Goal: Transaction & Acquisition: Purchase product/service

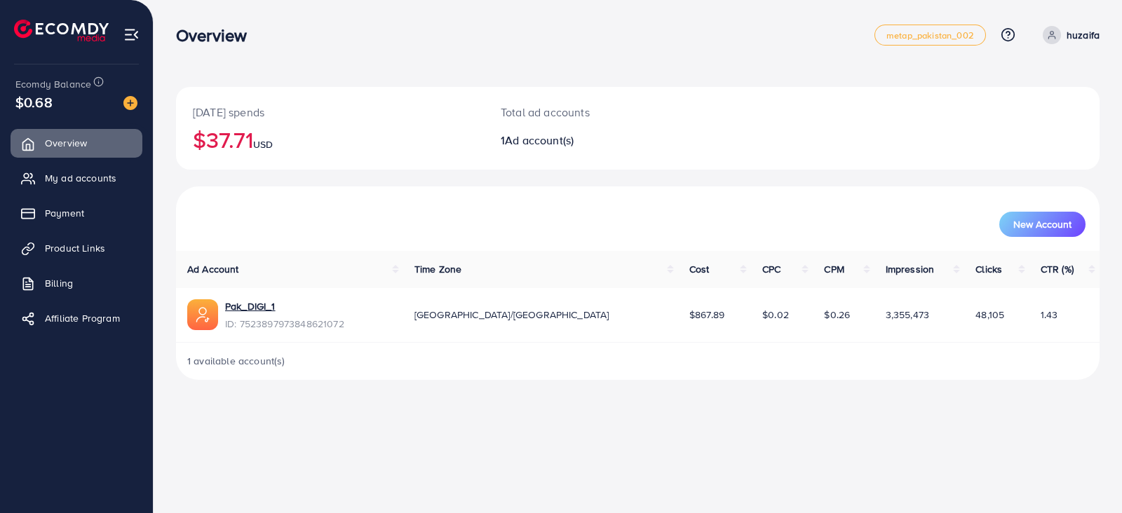
drag, startPoint x: 580, startPoint y: 315, endPoint x: 1048, endPoint y: 324, distance: 467.7
click at [1048, 324] on tr "Pak_DIGI_1 ID: 7523897973848621072 [GEOGRAPHIC_DATA]/[GEOGRAPHIC_DATA] $867.89 …" at bounding box center [637, 315] width 923 height 55
click at [1040, 314] on span "1.43" at bounding box center [1049, 315] width 18 height 14
click at [975, 309] on span "48,105" at bounding box center [989, 315] width 29 height 14
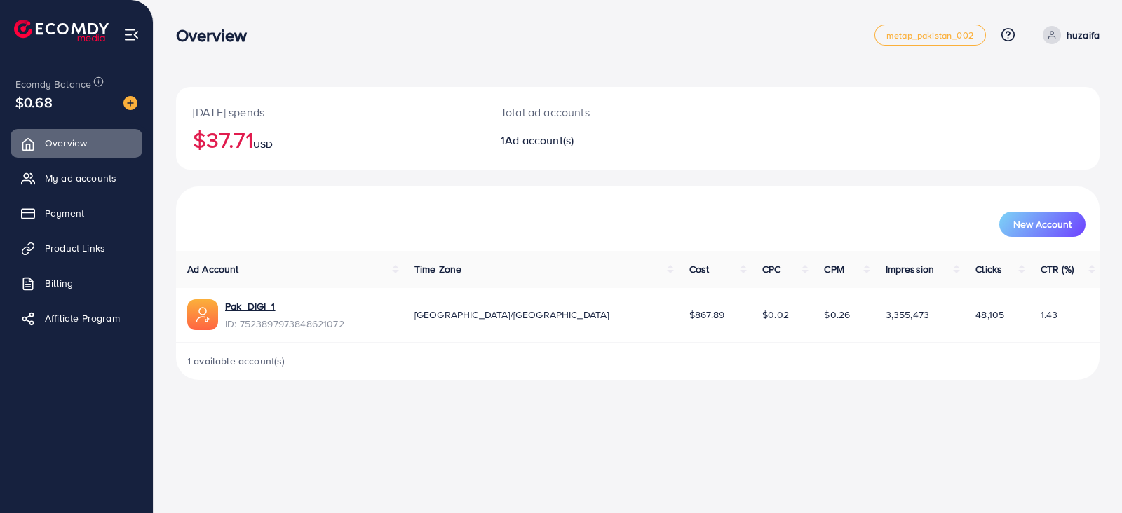
click at [975, 309] on span "48,105" at bounding box center [989, 315] width 29 height 14
drag, startPoint x: 750, startPoint y: 318, endPoint x: 792, endPoint y: 318, distance: 42.1
click at [813, 318] on td "$0.26" at bounding box center [843, 315] width 61 height 55
click at [751, 315] on td "$0.02" at bounding box center [782, 315] width 62 height 55
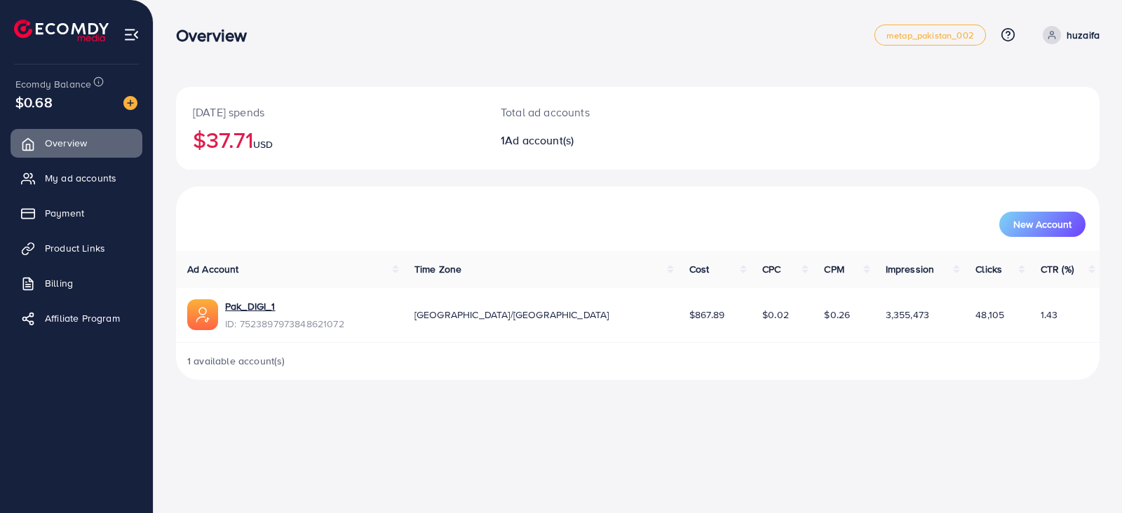
click at [646, 315] on tr "Pak_DIGI_1 ID: 7523897973848621072 [GEOGRAPHIC_DATA]/[GEOGRAPHIC_DATA] $867.89 …" at bounding box center [637, 315] width 923 height 55
click at [567, 317] on div "[GEOGRAPHIC_DATA]/[GEOGRAPHIC_DATA]" at bounding box center [540, 315] width 252 height 14
drag, startPoint x: 567, startPoint y: 317, endPoint x: 691, endPoint y: 315, distance: 123.4
click at [691, 315] on tr "Pak_DIGI_1 ID: 7523897973848621072 Asia/Karachi $867.89 $0.02 $0.26 3,355,473 4…" at bounding box center [637, 315] width 923 height 55
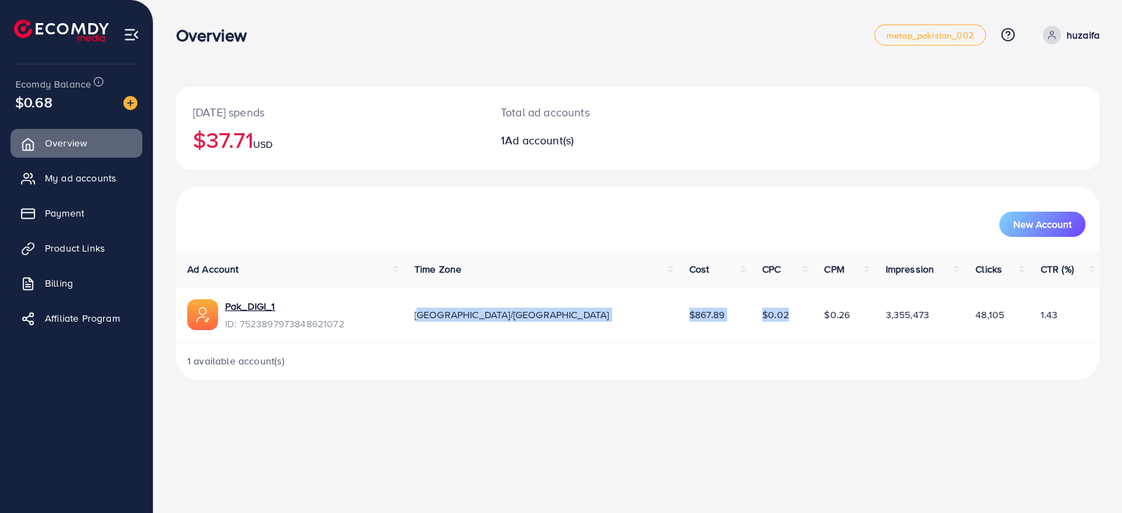
drag, startPoint x: 1062, startPoint y: 314, endPoint x: 232, endPoint y: 102, distance: 856.6
click at [232, 102] on div "Today's spends $37.71 USD Total ad accounts 1 Ad account(s) New Account Ad Acco…" at bounding box center [637, 233] width 923 height 293
click at [776, 187] on div "New Account" at bounding box center [637, 218] width 923 height 64
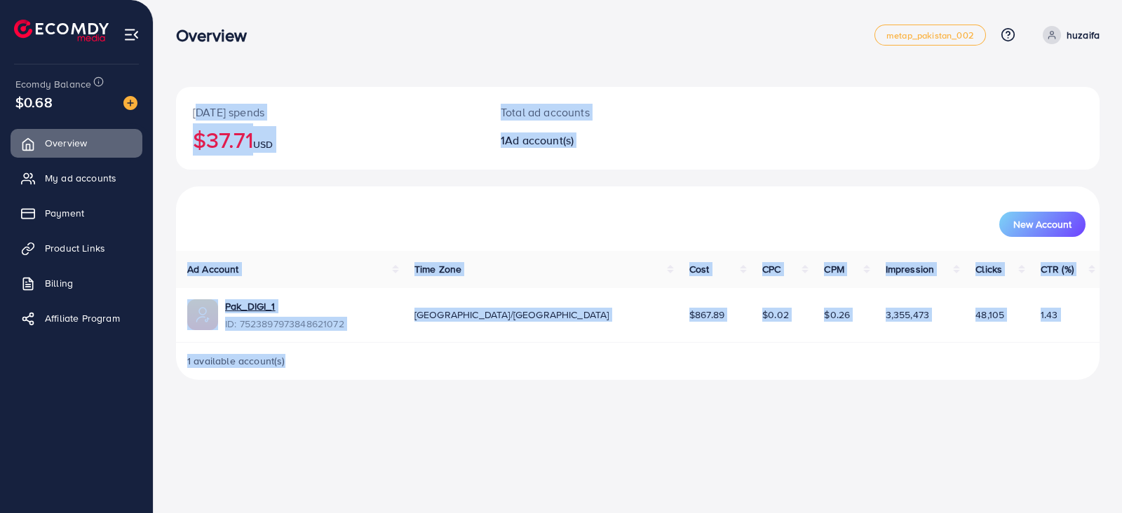
drag, startPoint x: 1094, startPoint y: 351, endPoint x: 172, endPoint y: 46, distance: 971.5
click at [172, 46] on div "Today's spends $37.71 USD Total ad accounts 1 Ad account(s) New Account Ad Acco…" at bounding box center [638, 201] width 968 height 402
click at [521, 150] on div "Total ad accounts 1 Ad account(s)" at bounding box center [599, 128] width 231 height 83
drag, startPoint x: 1062, startPoint y: 327, endPoint x: 273, endPoint y: 122, distance: 815.7
click at [273, 122] on div "Today's spends $37.71 USD Total ad accounts 1 Ad account(s) New Account Ad Acco…" at bounding box center [637, 233] width 923 height 293
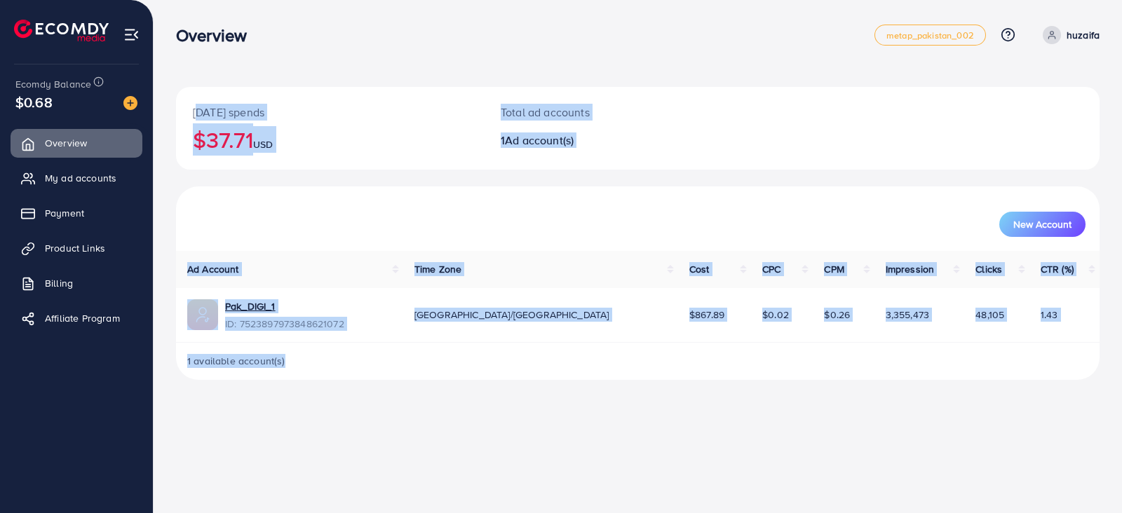
click at [477, 138] on div "Today's spends $37.71 USD" at bounding box center [330, 128] width 308 height 83
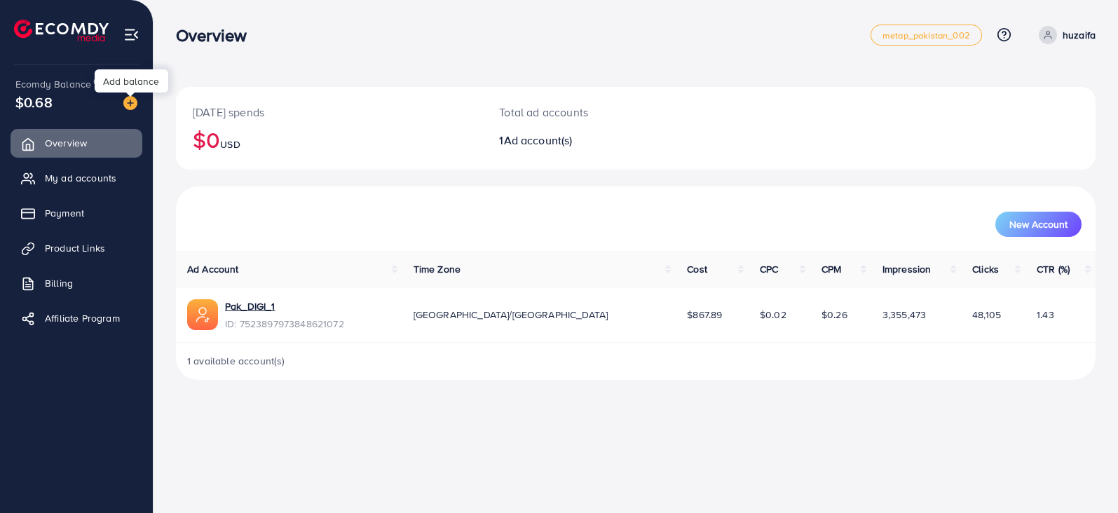
click at [130, 103] on img at bounding box center [130, 103] width 14 height 14
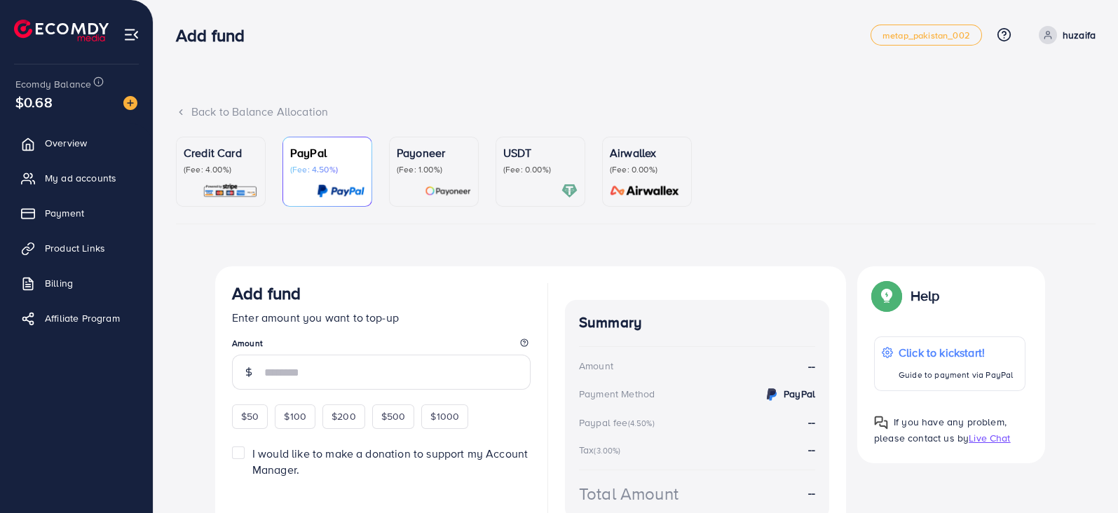
click at [514, 183] on div at bounding box center [540, 191] width 74 height 16
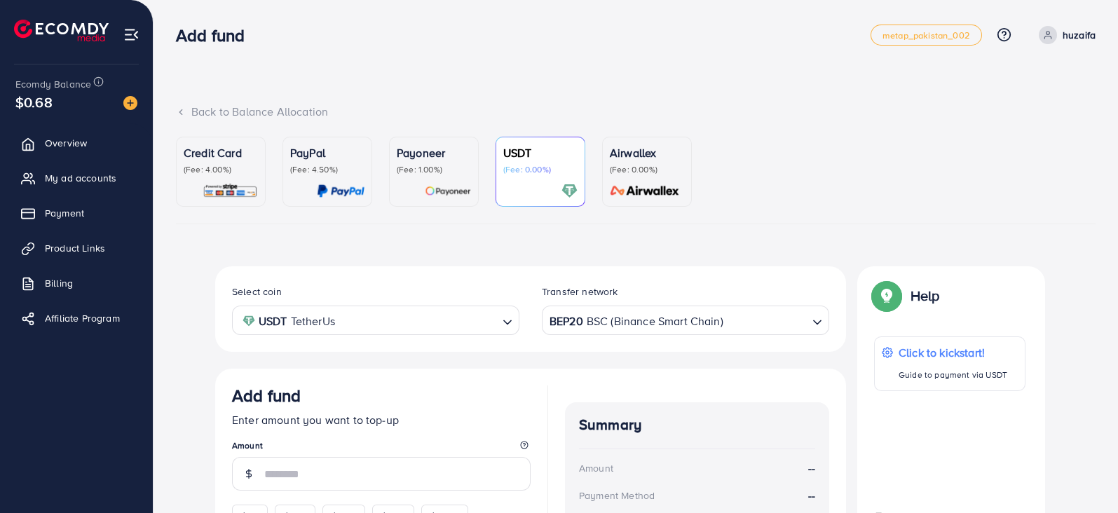
scroll to position [263, 0]
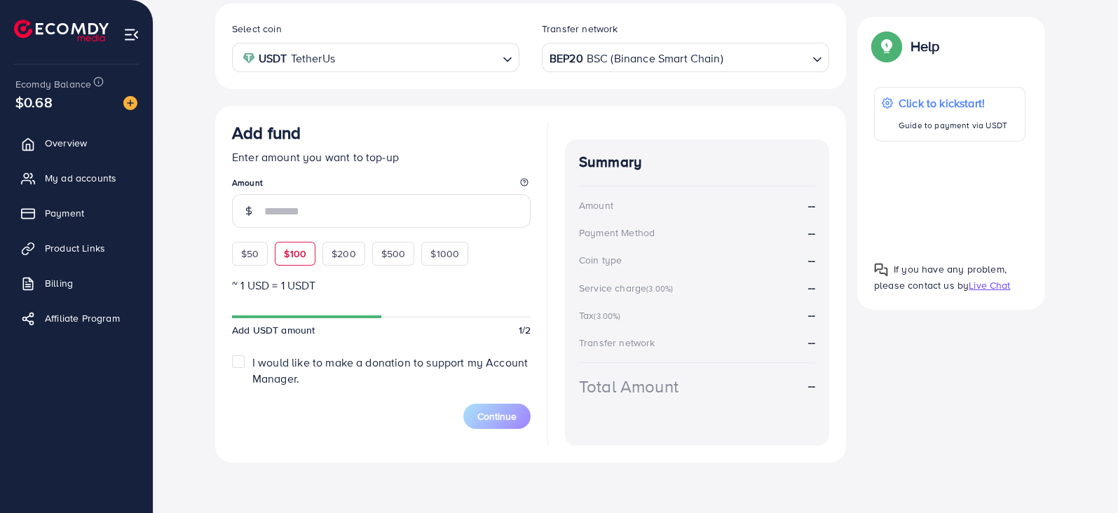
click at [299, 252] on span "$100" at bounding box center [295, 254] width 22 height 14
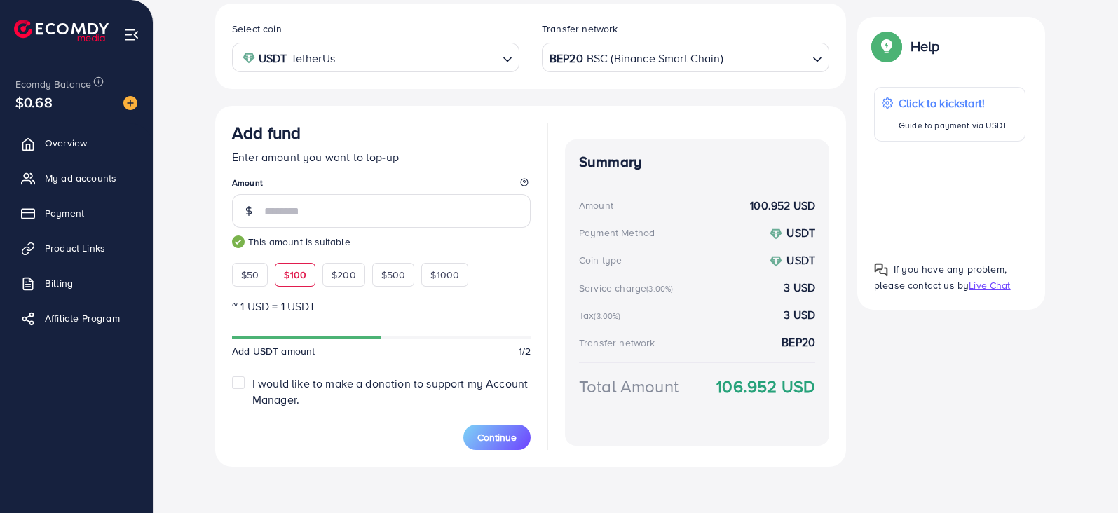
click at [688, 69] on div "BEP20 BSC (Binance Smart Chain) Loading..." at bounding box center [685, 57] width 287 height 29
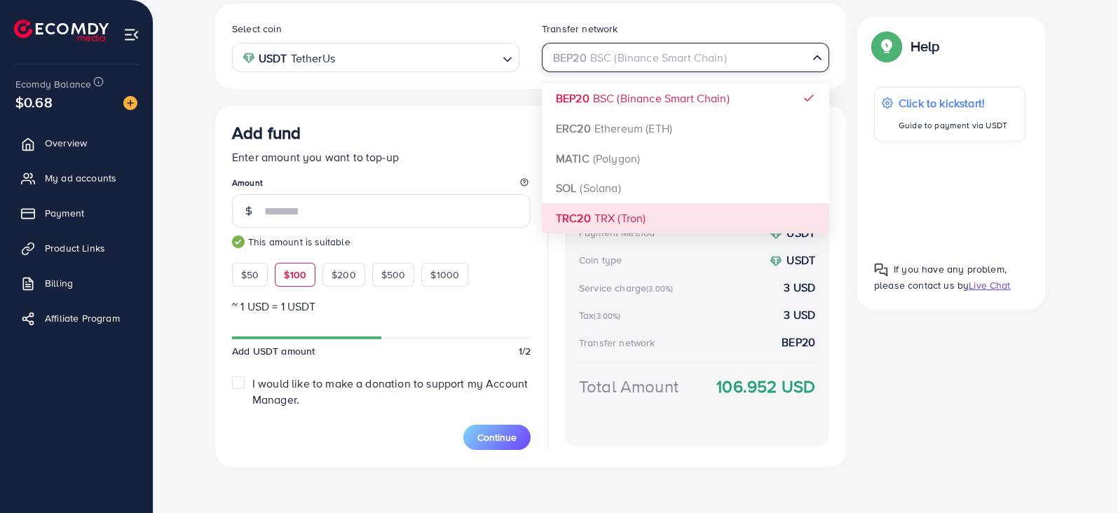
click at [643, 224] on div "Select coin USDT TetherUs Loading... Transfer network BEP20 BSC (Binance Smart …" at bounding box center [530, 235] width 631 height 463
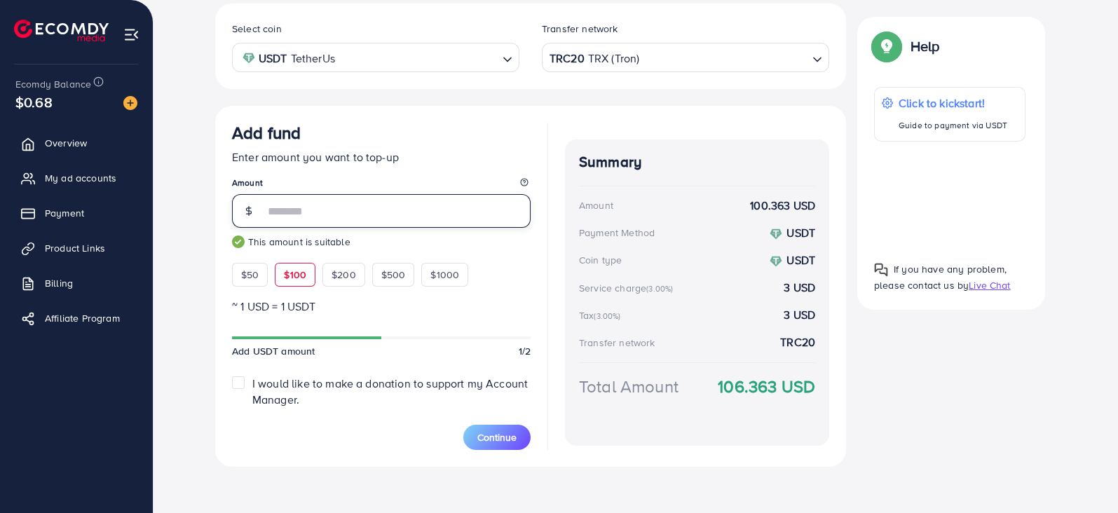
click at [316, 214] on input "***" at bounding box center [397, 211] width 266 height 34
type input "*"
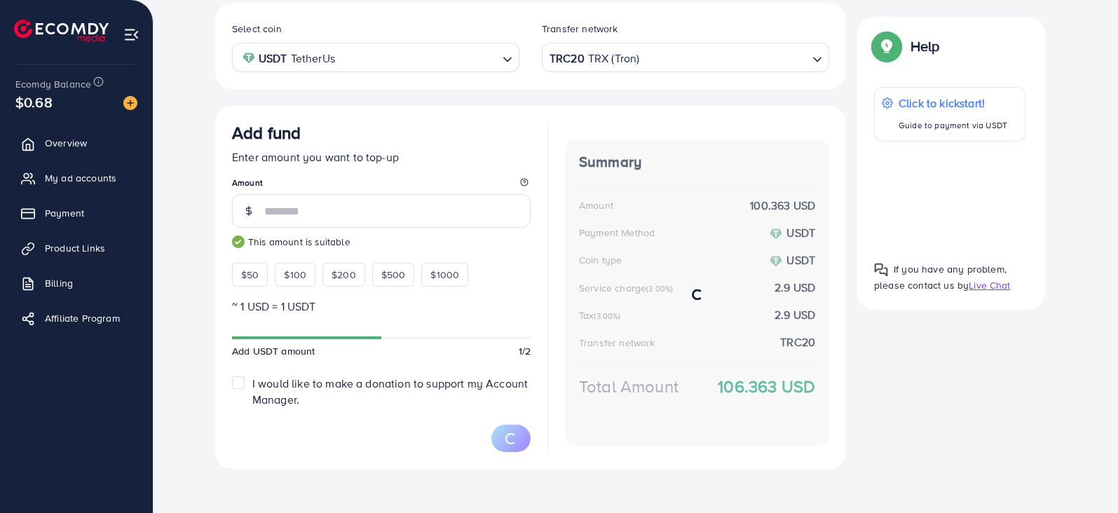
click at [466, 169] on div "Add fund Enter amount you want to top-up Amount ** This amount is suitable $50 …" at bounding box center [381, 205] width 299 height 164
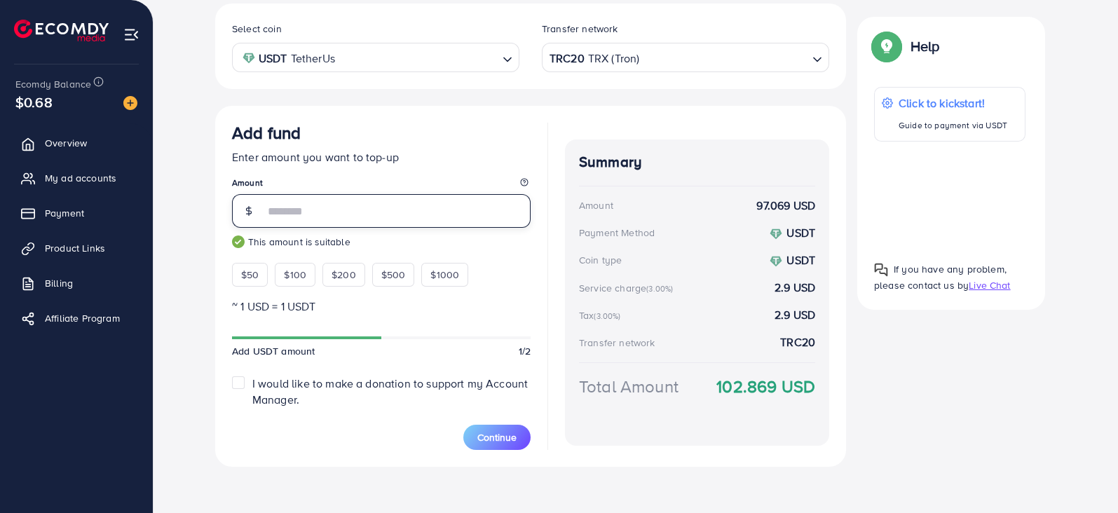
click at [437, 206] on input "**" at bounding box center [397, 211] width 266 height 34
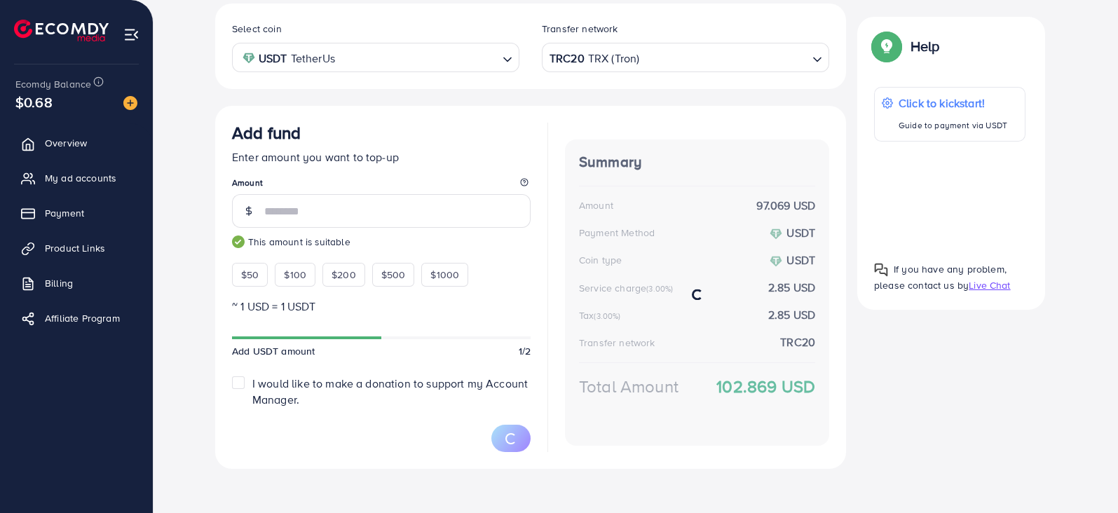
click at [441, 129] on div "Add fund" at bounding box center [381, 136] width 299 height 26
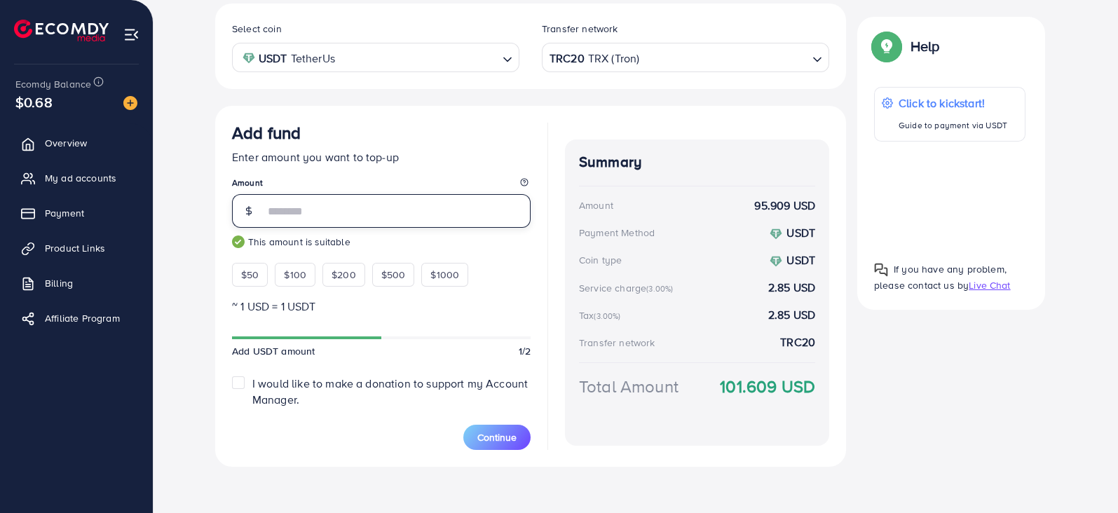
click at [393, 224] on input "**" at bounding box center [397, 211] width 266 height 34
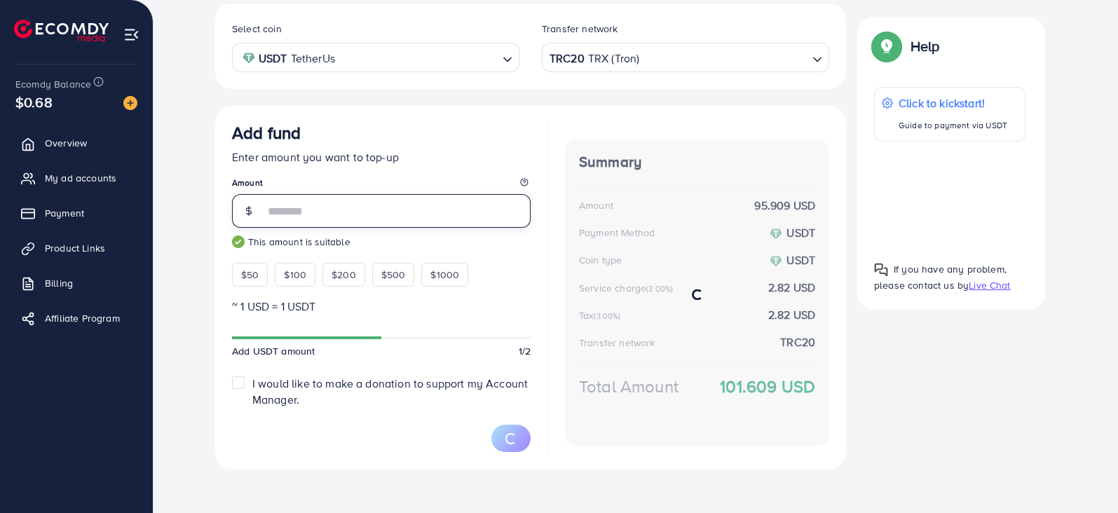
type input "**"
click at [435, 152] on p "Enter amount you want to top-up" at bounding box center [381, 157] width 299 height 17
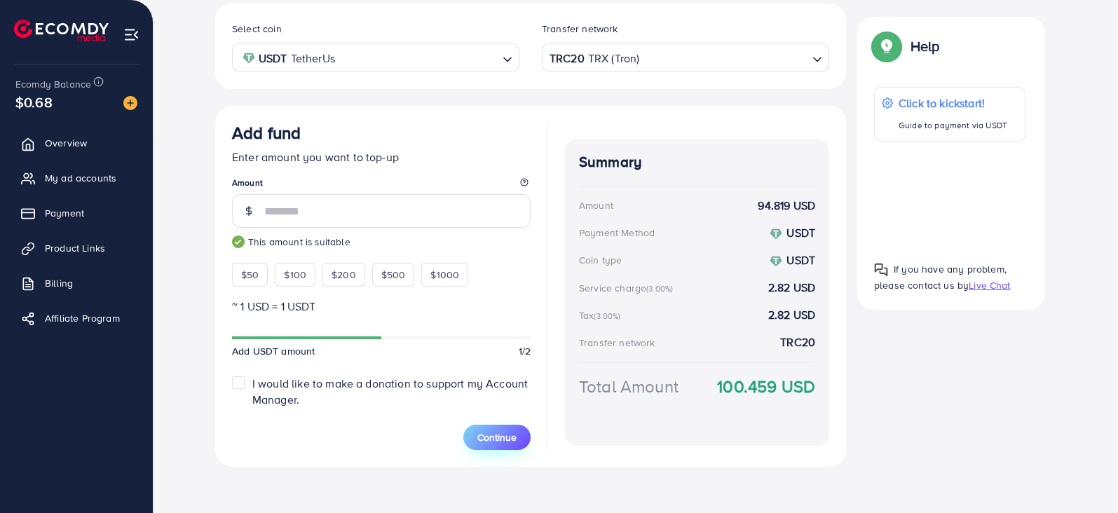
click at [500, 440] on span "Continue" at bounding box center [496, 437] width 39 height 14
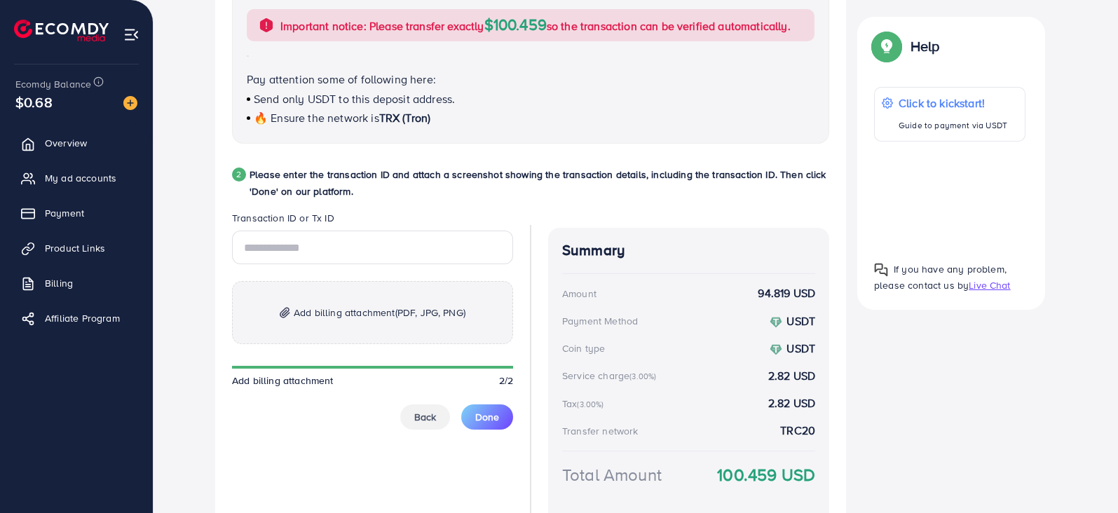
scroll to position [672, 0]
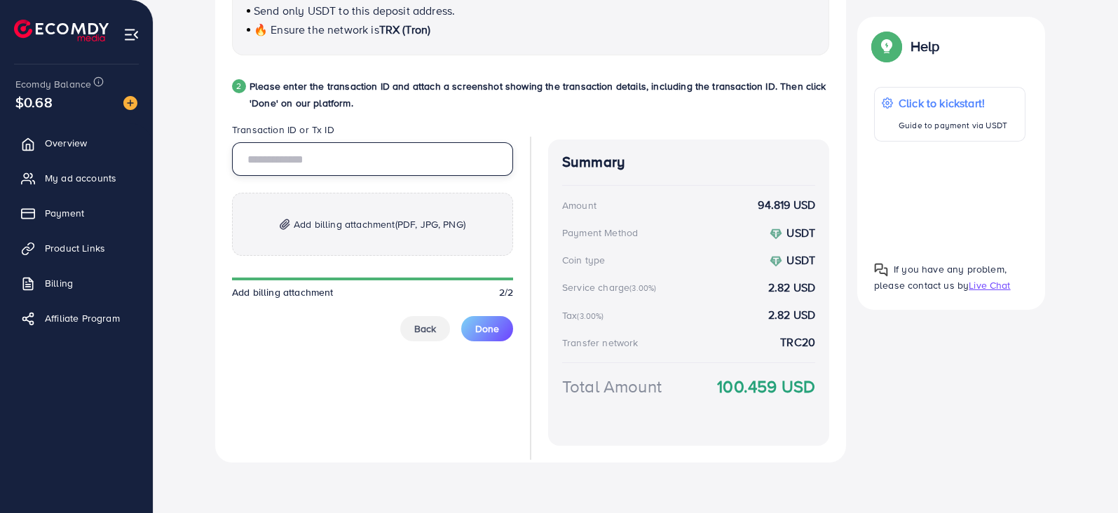
click at [393, 154] on input "text" at bounding box center [372, 159] width 281 height 34
paste input "**********"
type input "**********"
click at [347, 229] on span "Add billing attachment (PDF, JPG, PNG)" at bounding box center [380, 224] width 172 height 17
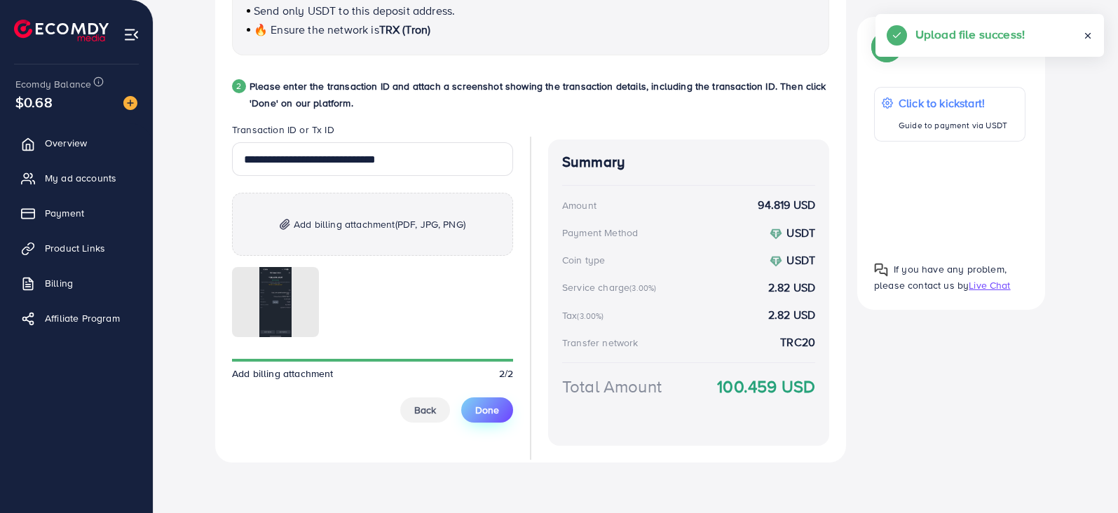
click at [494, 414] on span "Done" at bounding box center [487, 410] width 24 height 14
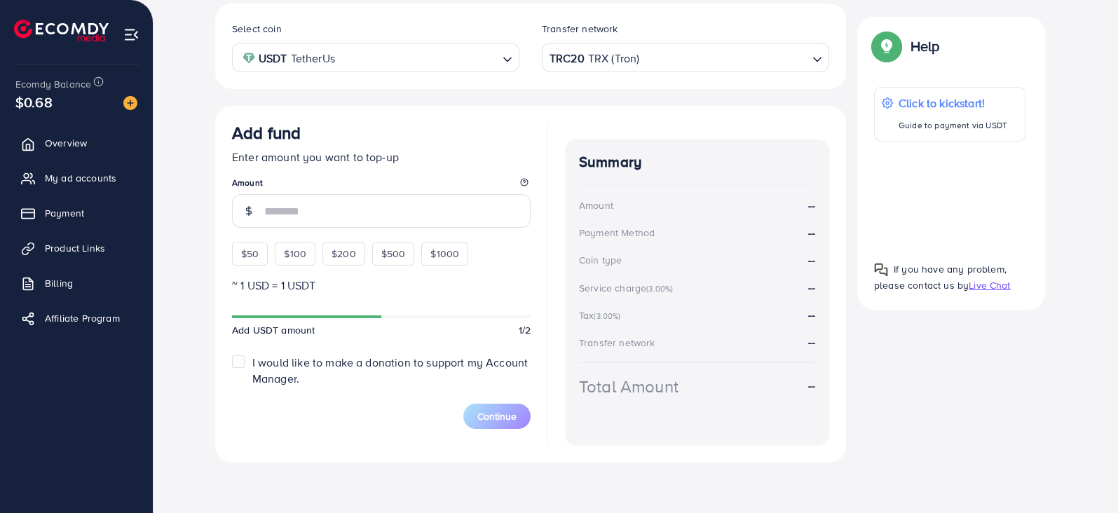
scroll to position [0, 0]
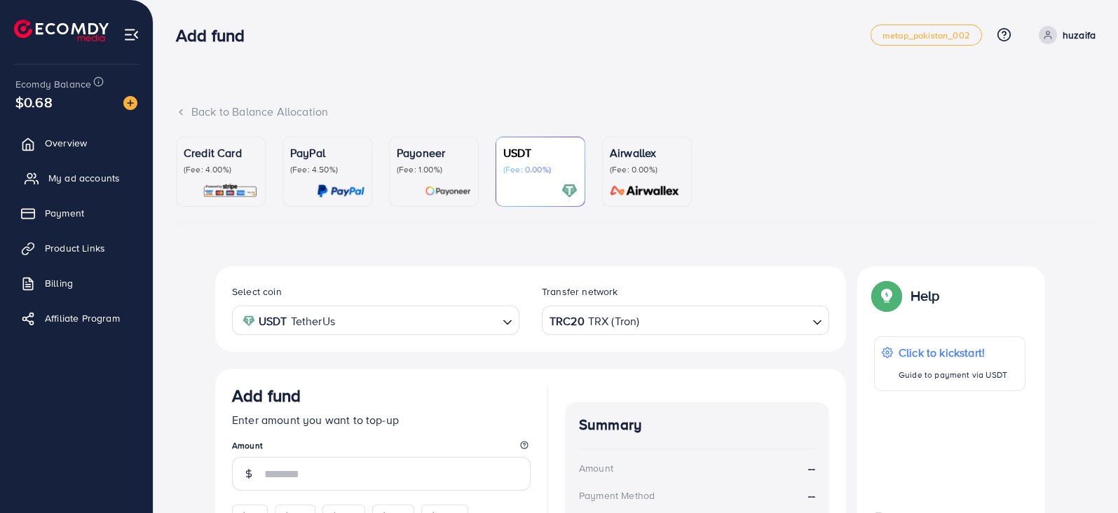
click at [72, 175] on span "My ad accounts" at bounding box center [84, 178] width 72 height 14
